Goal: Task Accomplishment & Management: Complete application form

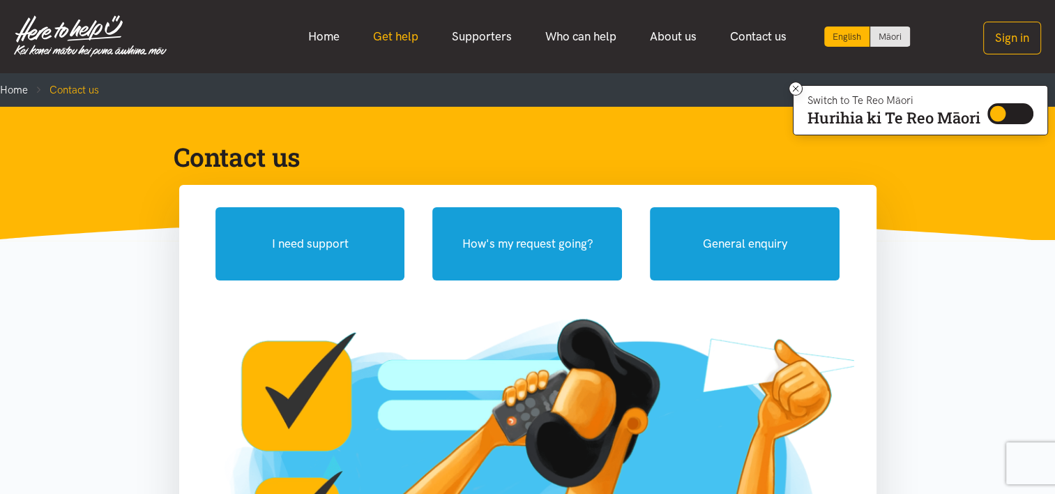
click at [404, 30] on link "Get help" at bounding box center [395, 37] width 79 height 30
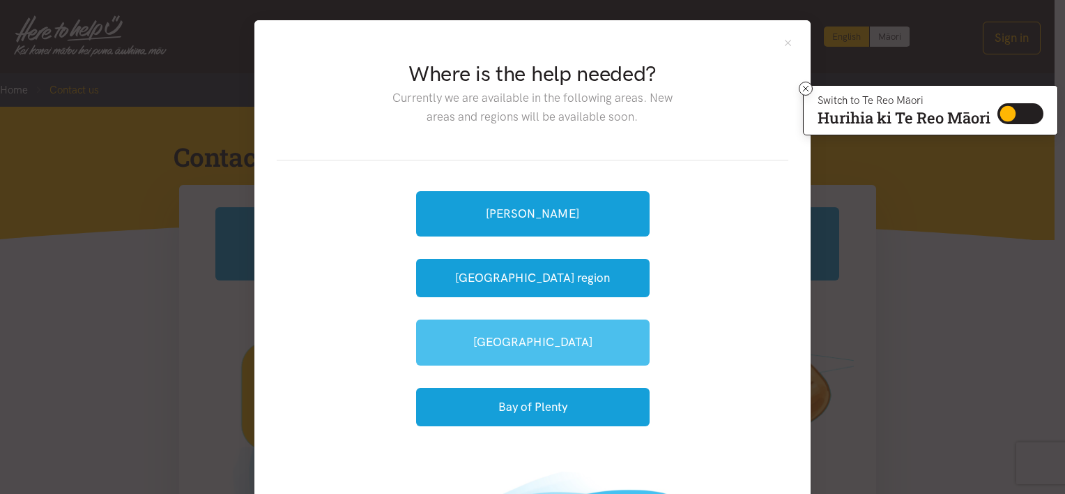
click at [491, 339] on link "[GEOGRAPHIC_DATA]" at bounding box center [533, 341] width 234 height 45
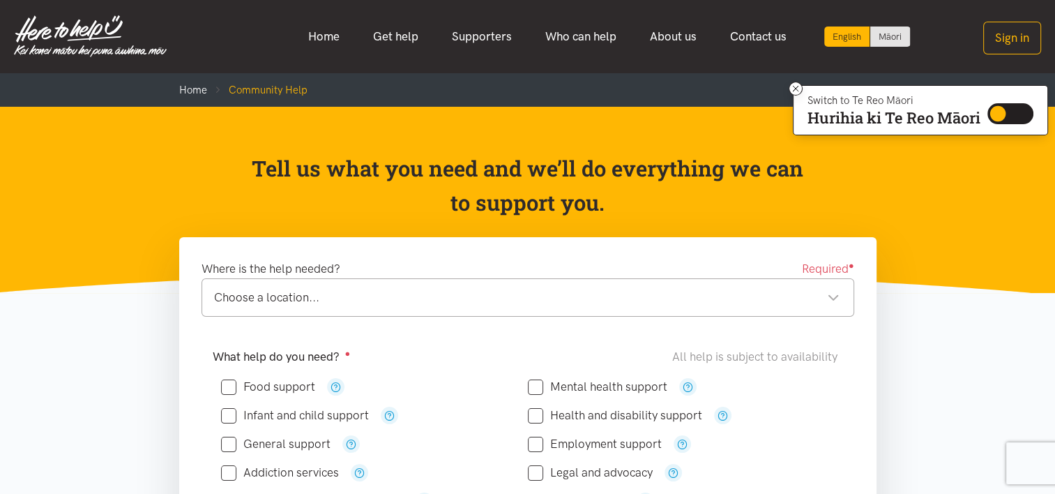
click at [834, 298] on div "Choose a location..." at bounding box center [526, 297] width 625 height 19
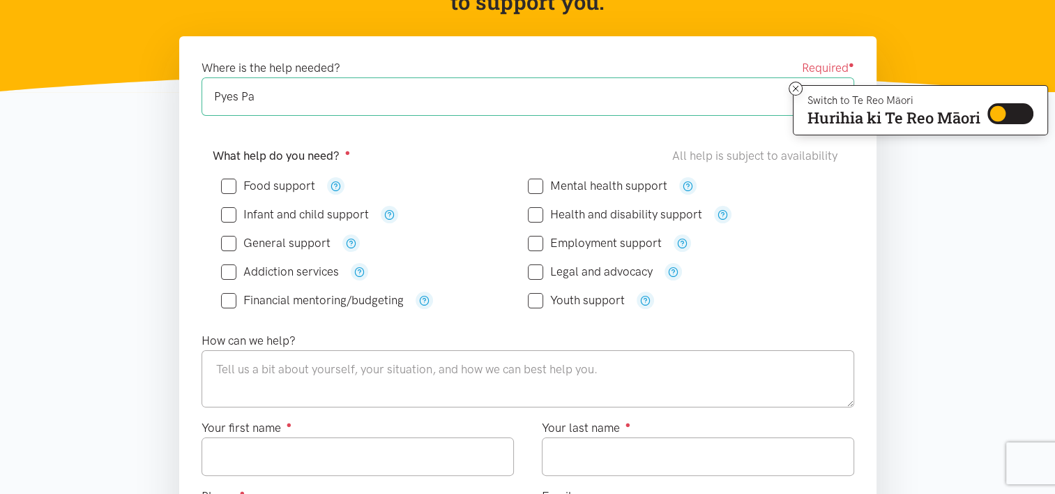
scroll to position [203, 0]
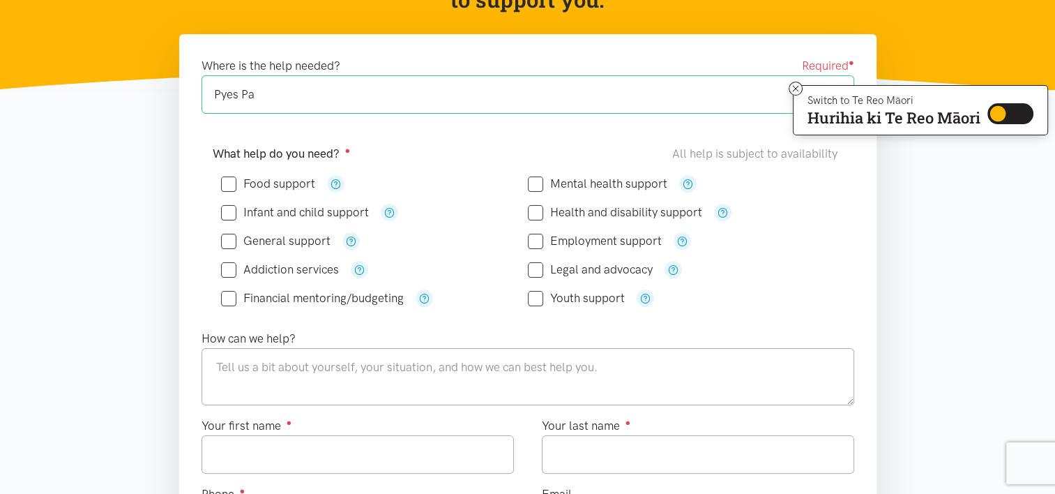
click at [229, 239] on input "General support" at bounding box center [275, 241] width 109 height 12
checkbox input "true"
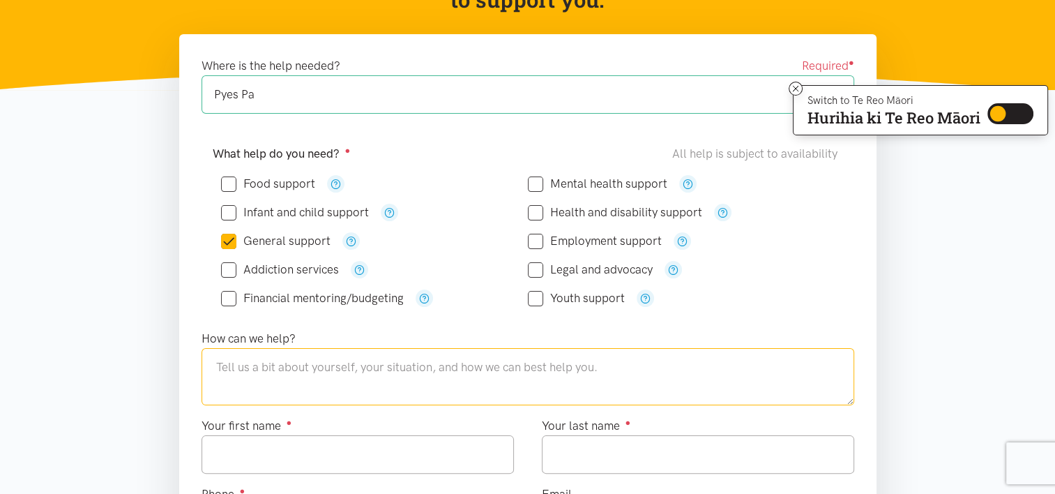
click at [219, 368] on textarea at bounding box center [528, 376] width 653 height 57
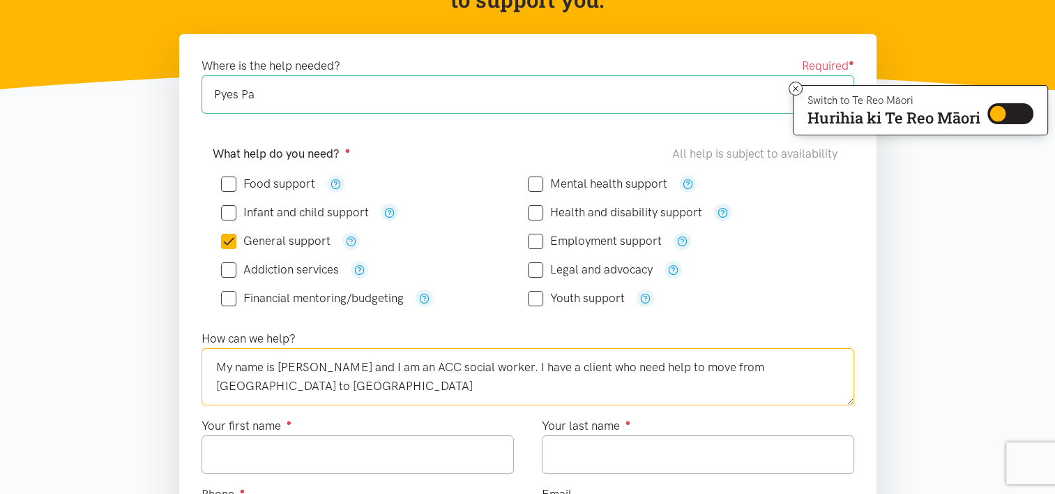
click at [612, 367] on textarea "My name is Debbie and I am an ACC social worker. I have a client who need help …" at bounding box center [528, 376] width 653 height 57
click at [554, 363] on textarea "My name is Debbie and I am an ACC social worker. I have a client who needs help…" at bounding box center [528, 376] width 653 height 57
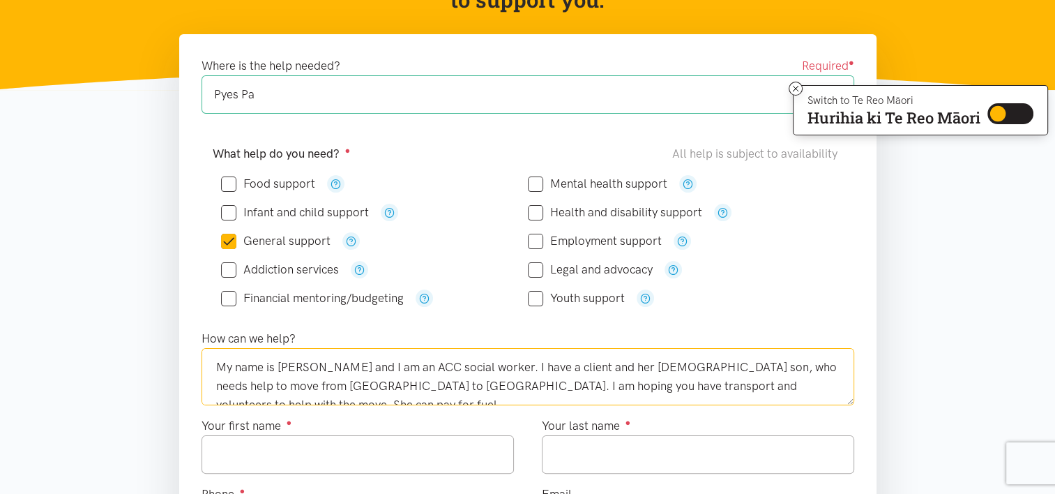
type textarea "My name is Debbie and I am an ACC social worker. I have a client and her 5 year…"
click at [241, 463] on input "Your first name ●" at bounding box center [358, 454] width 312 height 38
type input "******"
type input "*******"
type input "**********"
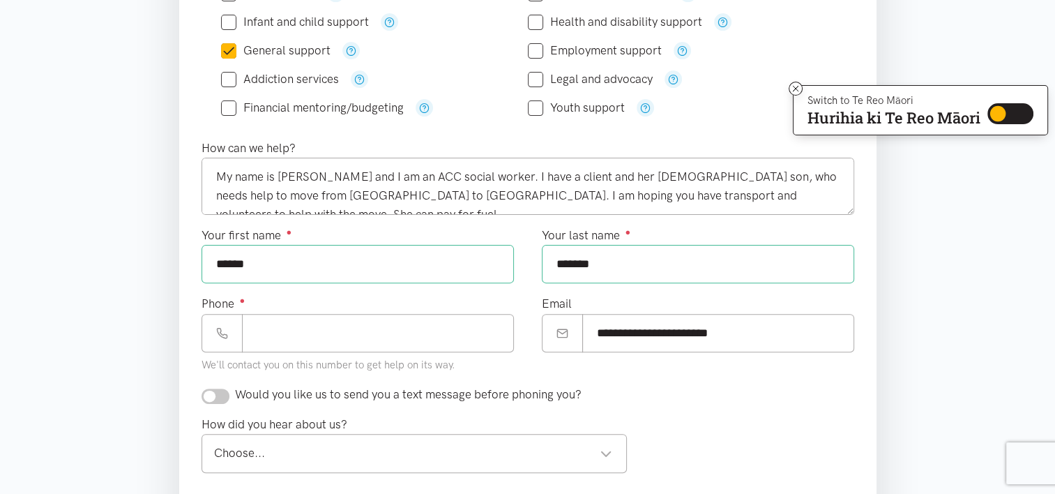
scroll to position [397, 0]
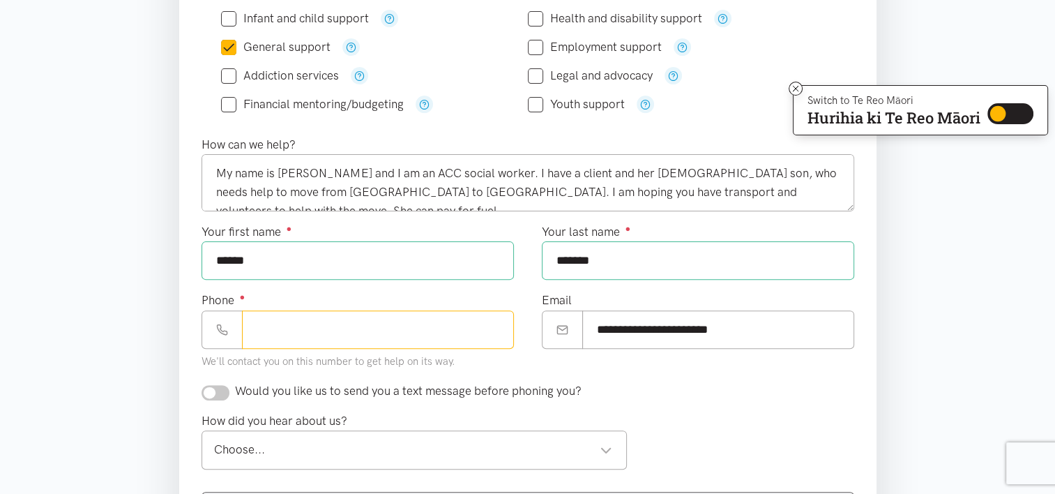
click at [268, 329] on input "Phone ●" at bounding box center [378, 329] width 272 height 38
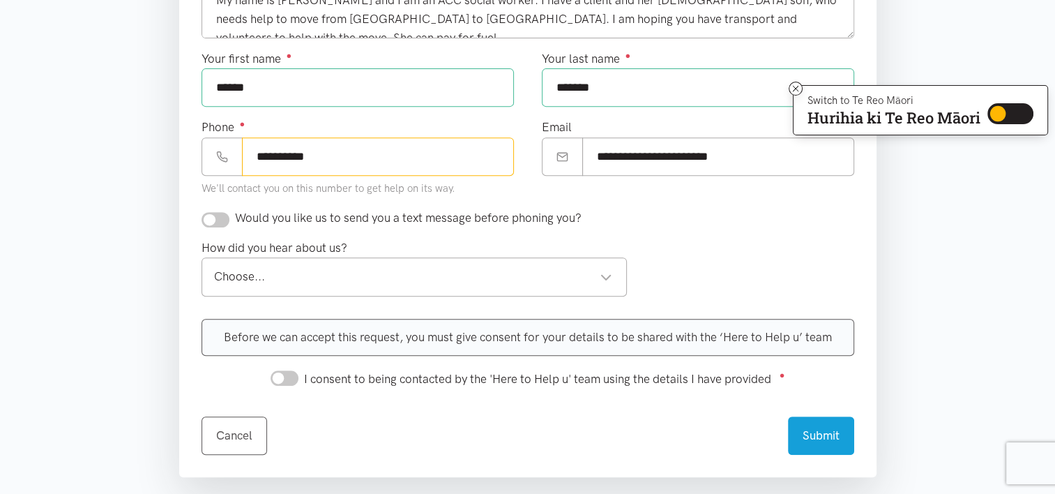
scroll to position [572, 0]
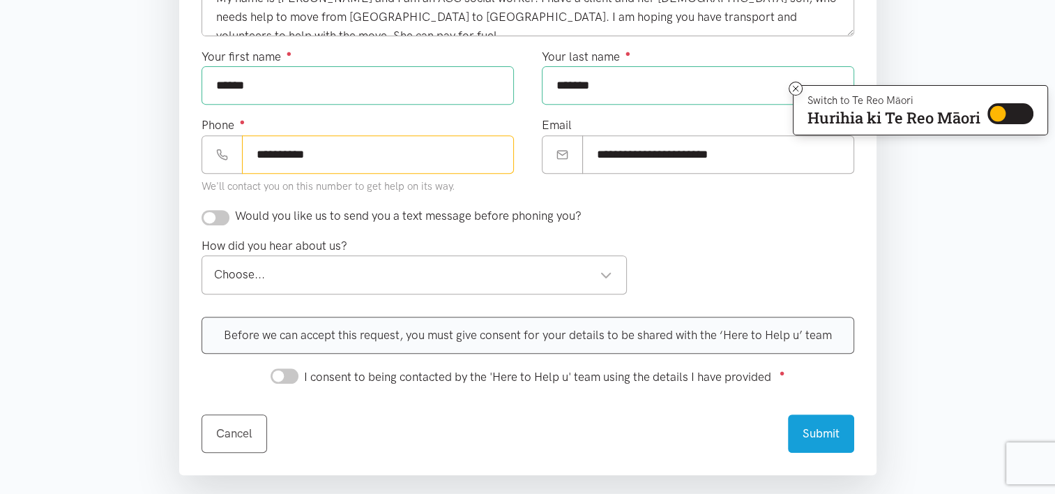
type input "**********"
click at [222, 213] on input "checkbox" at bounding box center [216, 217] width 28 height 15
checkbox input "true"
click at [609, 271] on div "Choose..." at bounding box center [413, 274] width 399 height 19
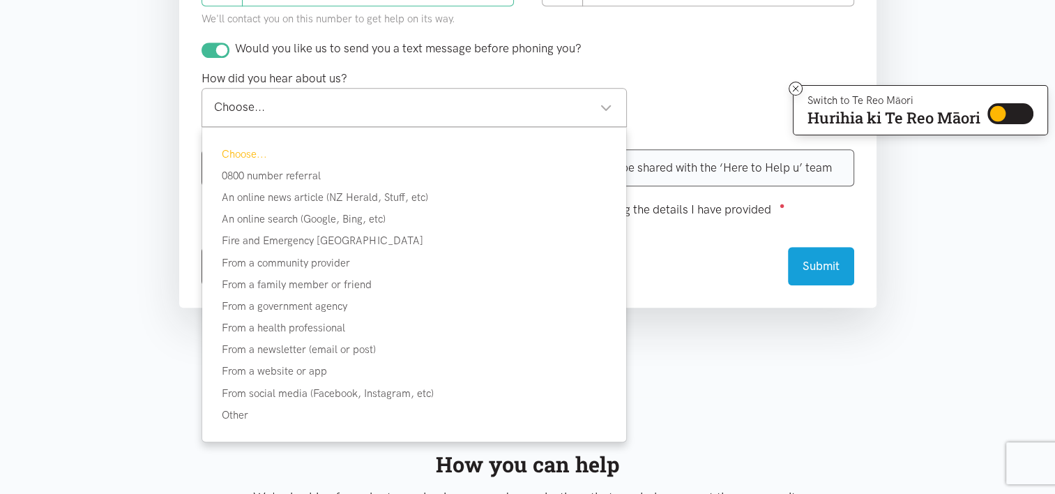
scroll to position [754, 0]
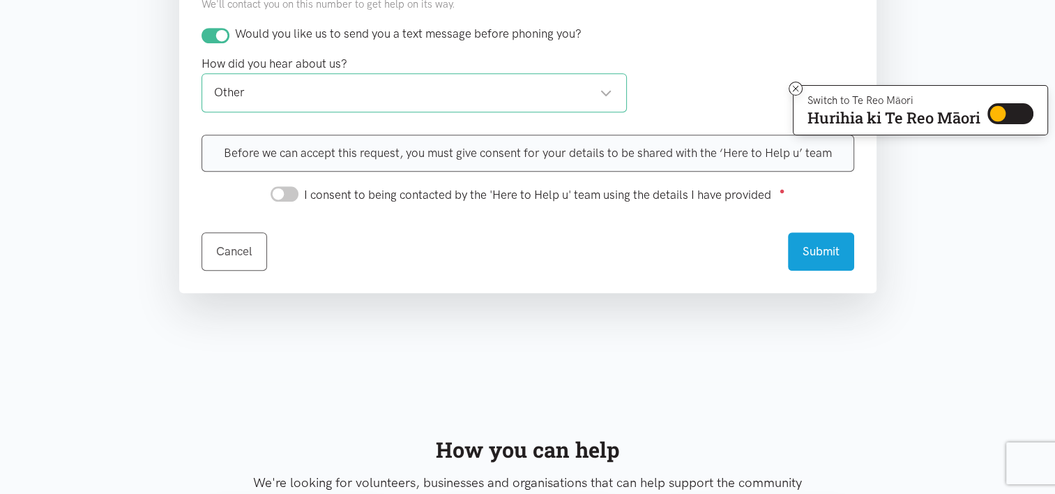
click at [293, 191] on input "I consent to being contacted by the 'Here to Help u' team using the details I h…" at bounding box center [285, 193] width 28 height 15
checkbox input "true"
click at [817, 243] on button "Submit" at bounding box center [821, 249] width 66 height 38
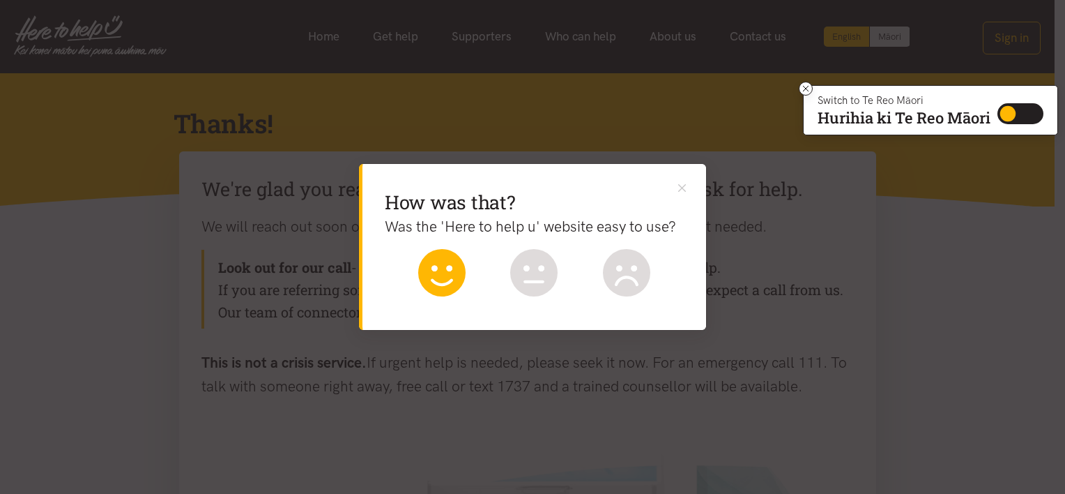
click at [434, 265] on icon at bounding box center [441, 272] width 47 height 47
